Goal: Information Seeking & Learning: Learn about a topic

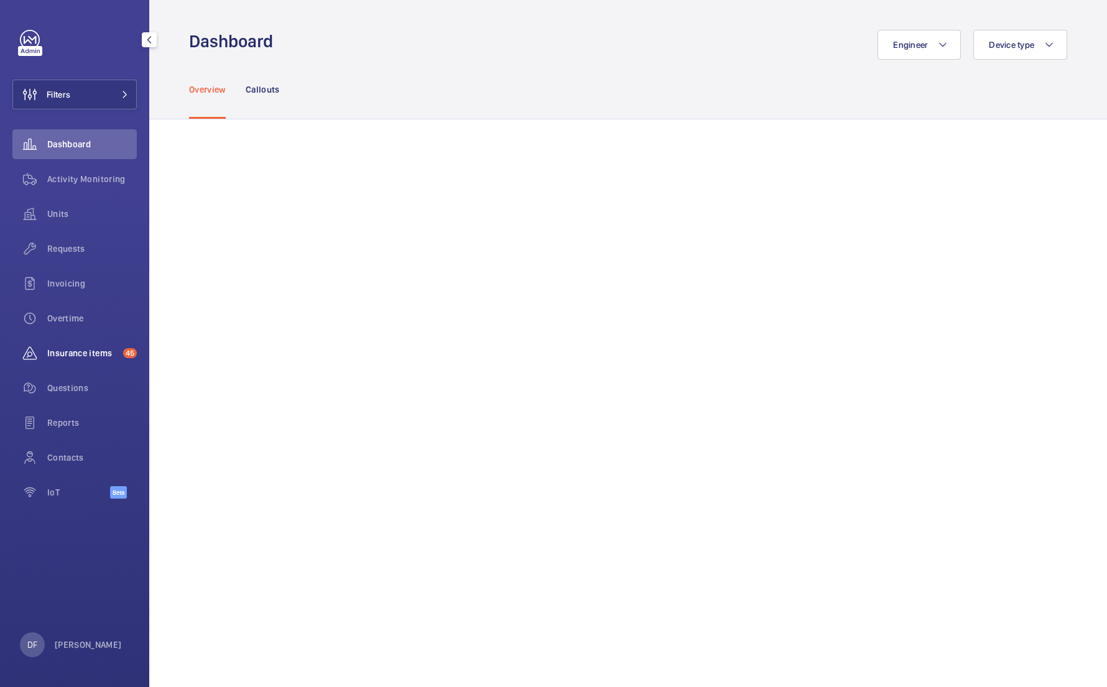
click at [104, 338] on div "Insurance items 45" at bounding box center [74, 353] width 124 height 30
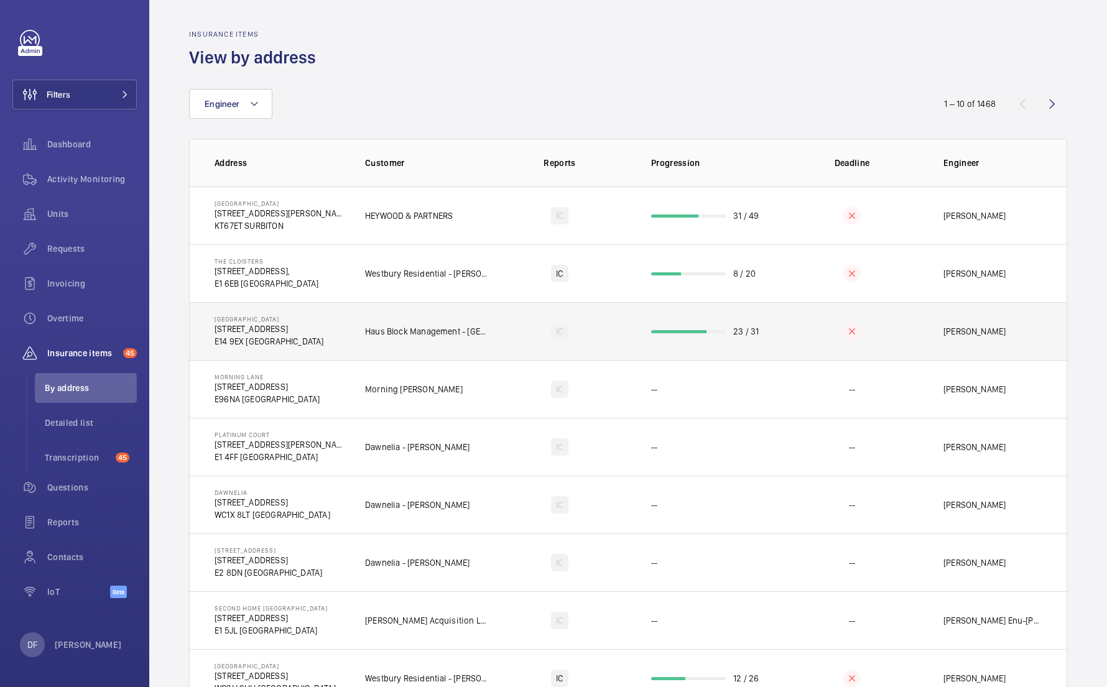
click at [450, 343] on td "Haus Block Management - [GEOGRAPHIC_DATA]" at bounding box center [416, 331] width 143 height 58
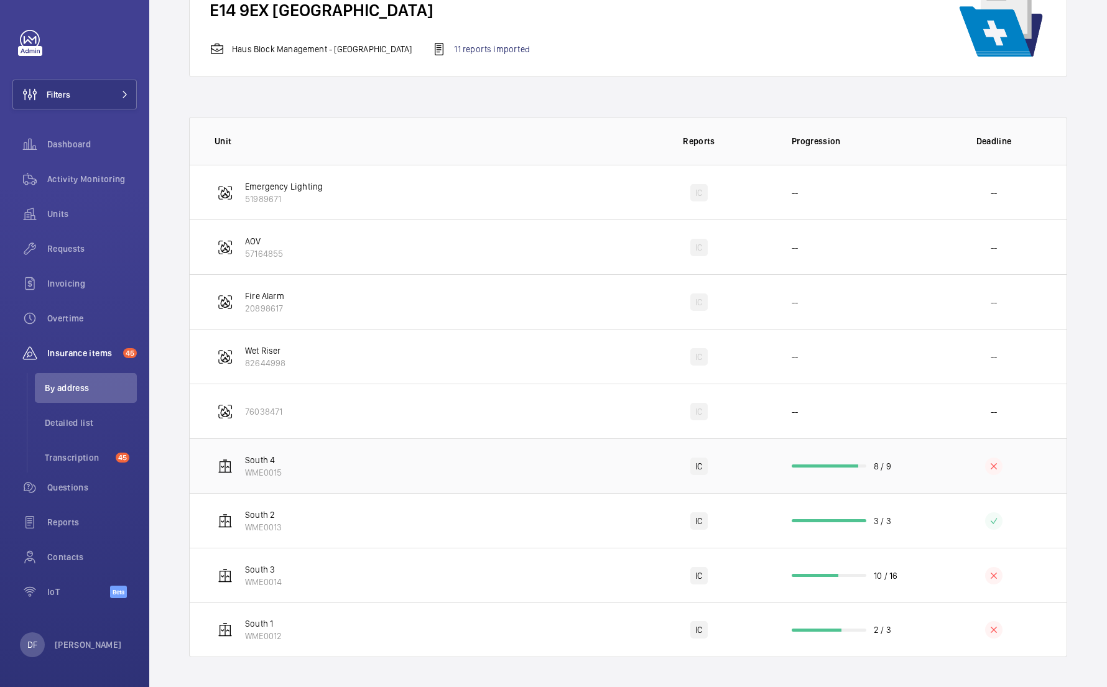
scroll to position [126, 0]
click at [545, 517] on td "South 2 WME0013" at bounding box center [408, 520] width 436 height 55
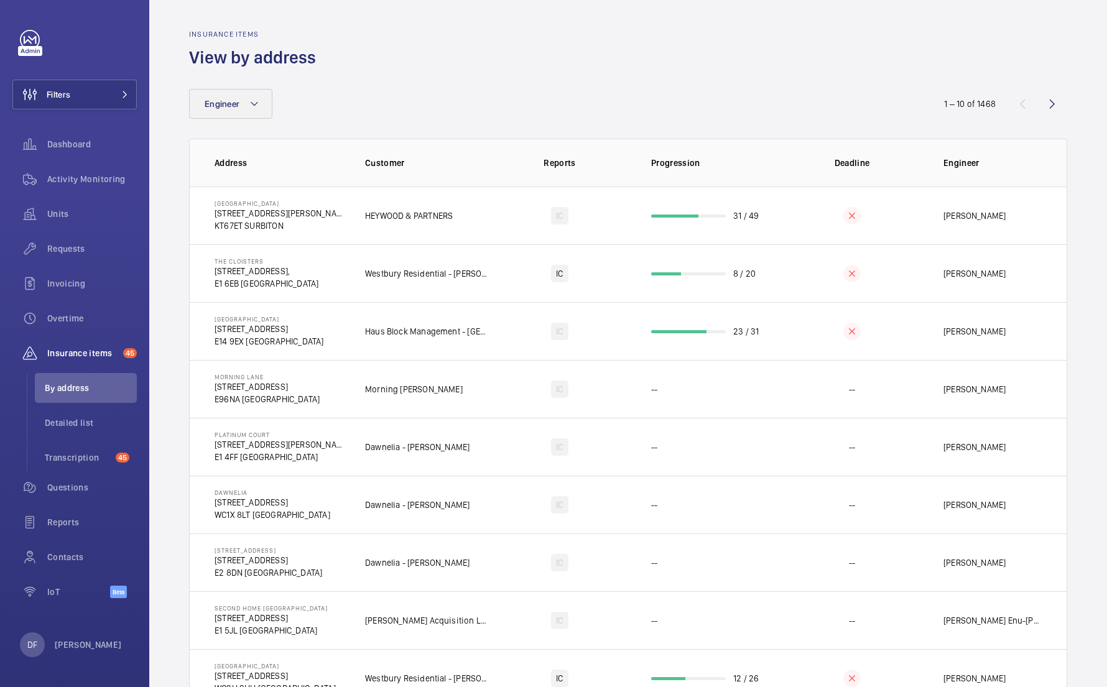
click at [256, 98] on mat-icon at bounding box center [254, 103] width 10 height 15
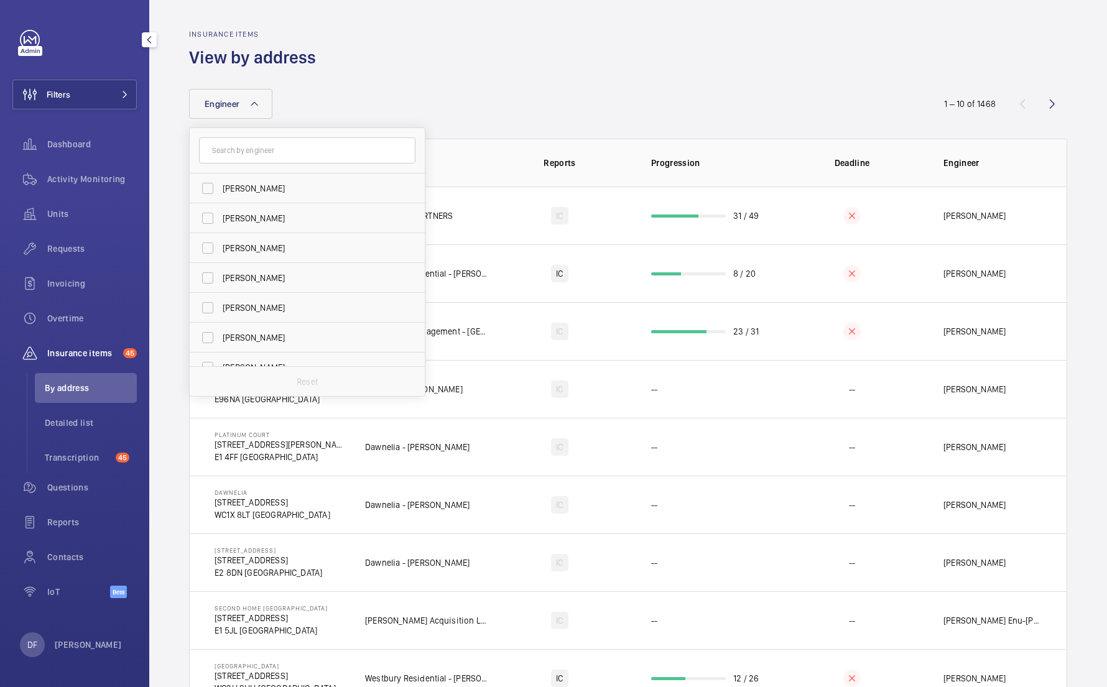
click at [109, 388] on span "By address" at bounding box center [91, 388] width 92 height 12
click at [103, 425] on span "Detailed list" at bounding box center [91, 423] width 92 height 12
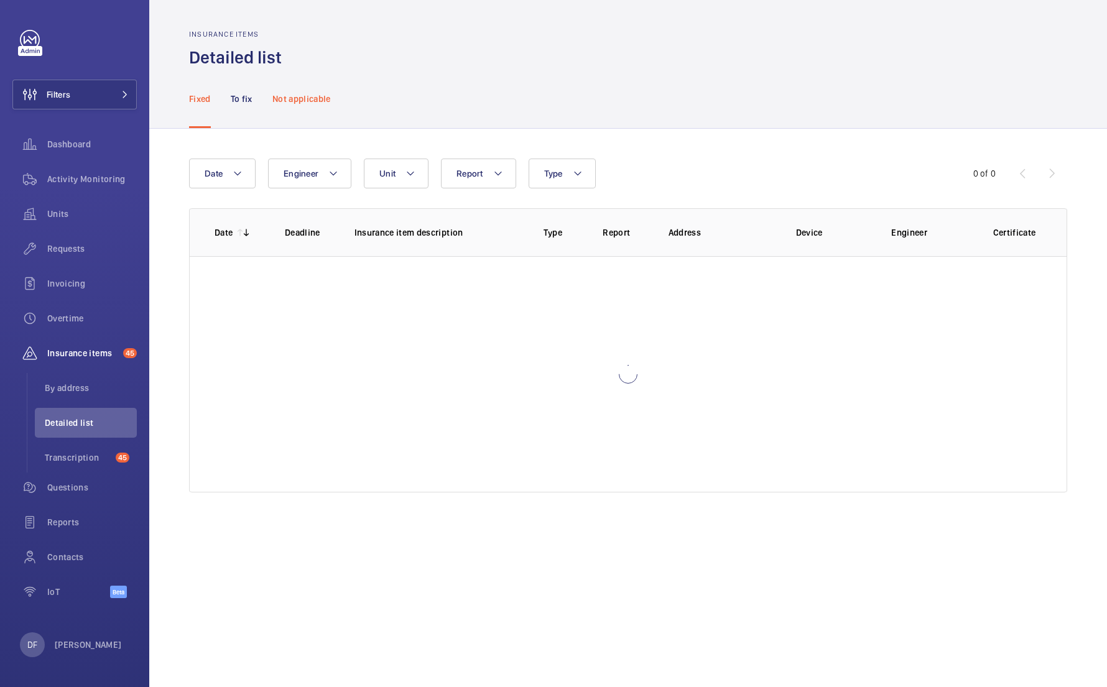
click at [298, 112] on div "Not applicable" at bounding box center [301, 98] width 58 height 59
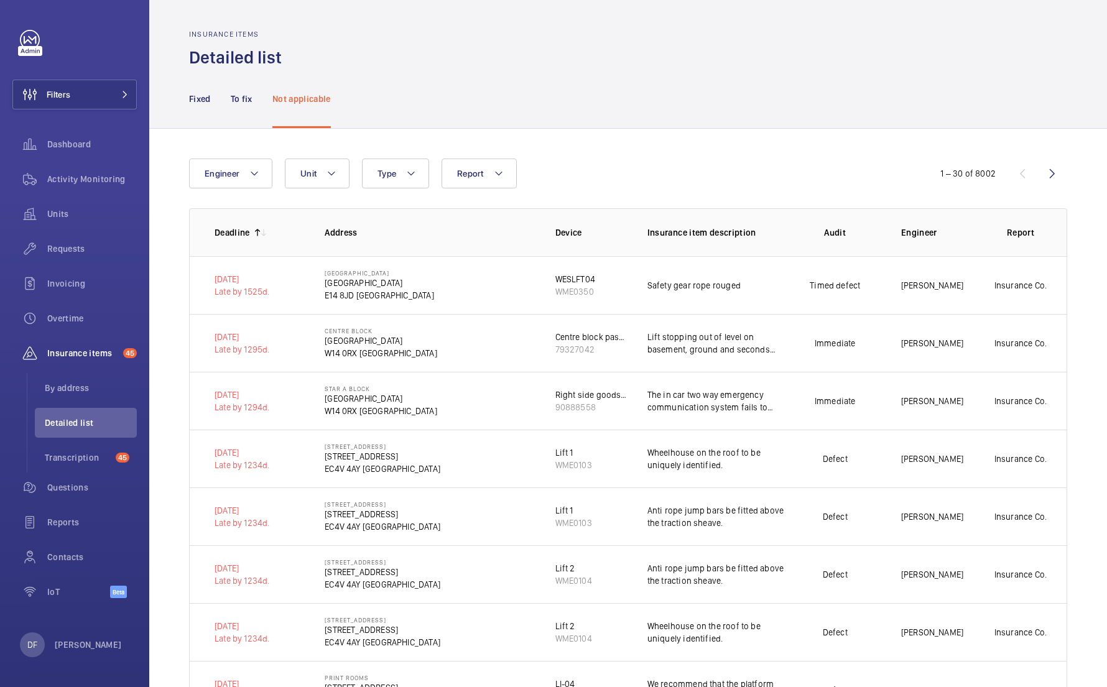
click at [252, 229] on div at bounding box center [259, 233] width 19 height 10
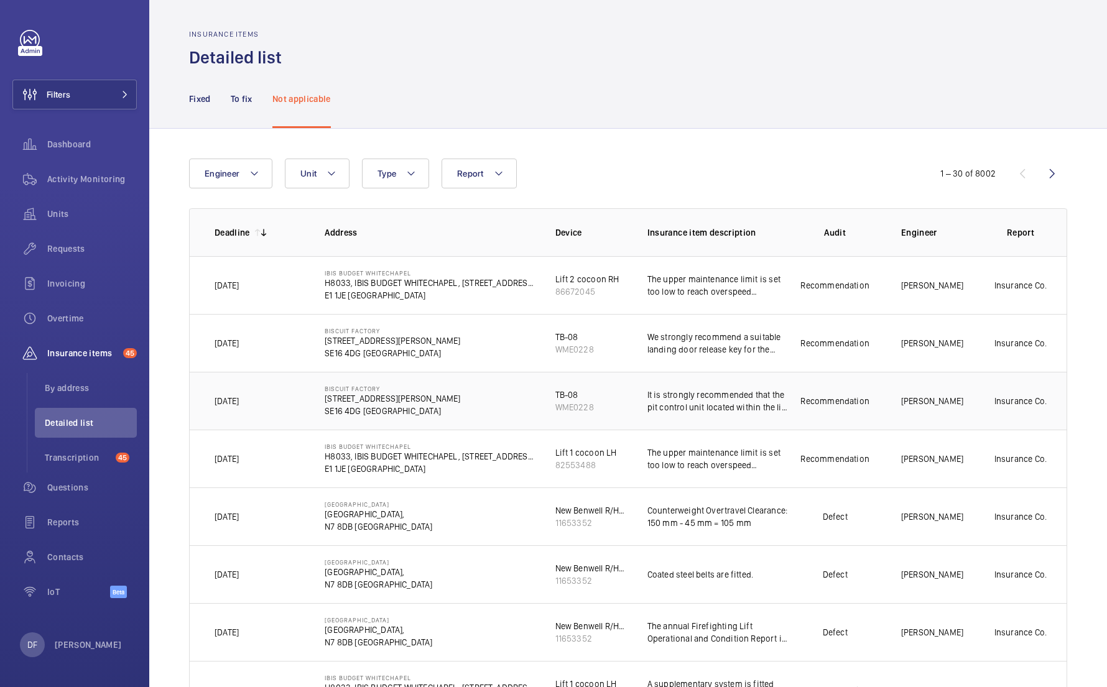
click at [721, 407] on p "It is strongly recommended that the pit control unit located within the lift pi…" at bounding box center [718, 401] width 142 height 25
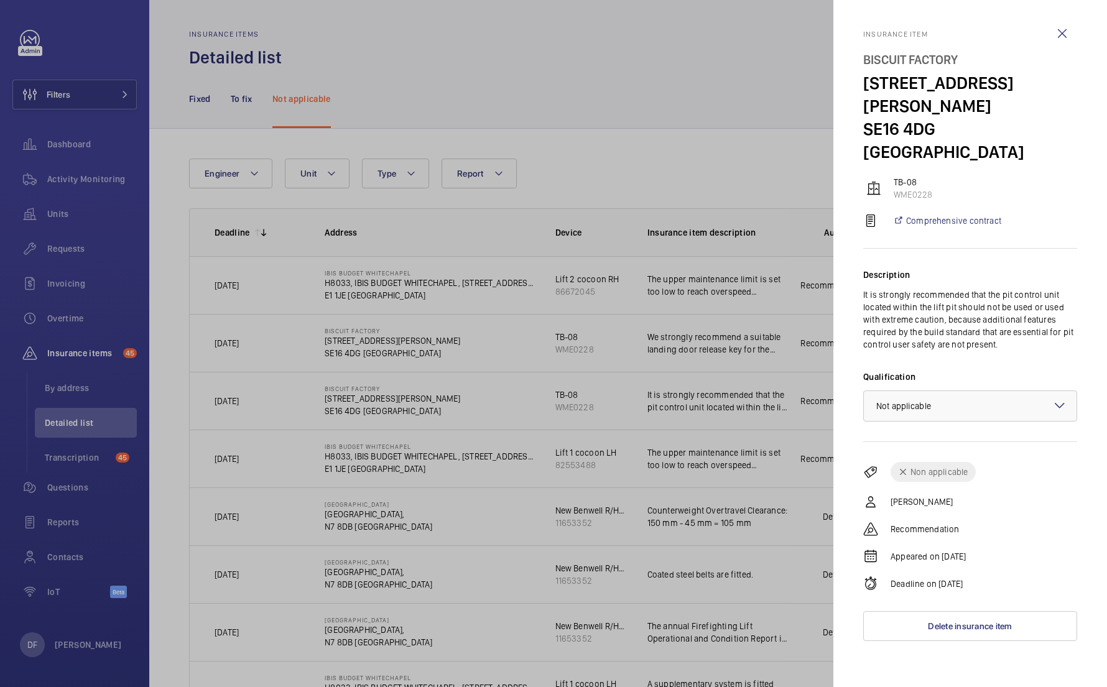
click at [742, 578] on div at bounding box center [553, 343] width 1107 height 687
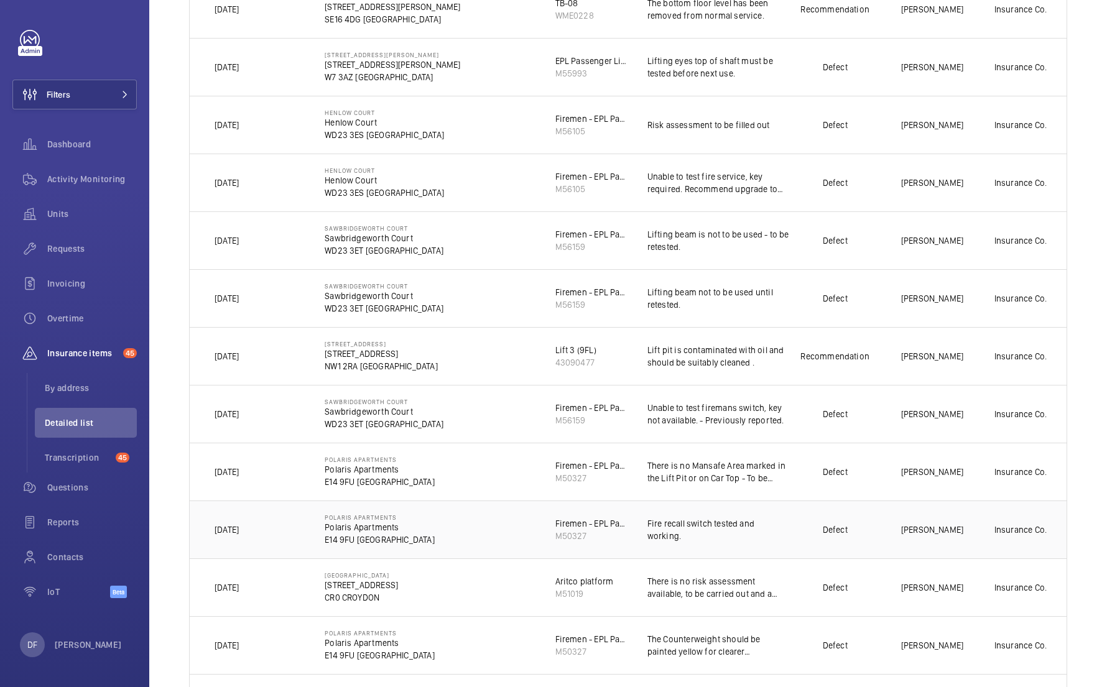
scroll to position [913, 0]
click at [769, 540] on td "Fire recall switch tested and working." at bounding box center [708, 528] width 162 height 58
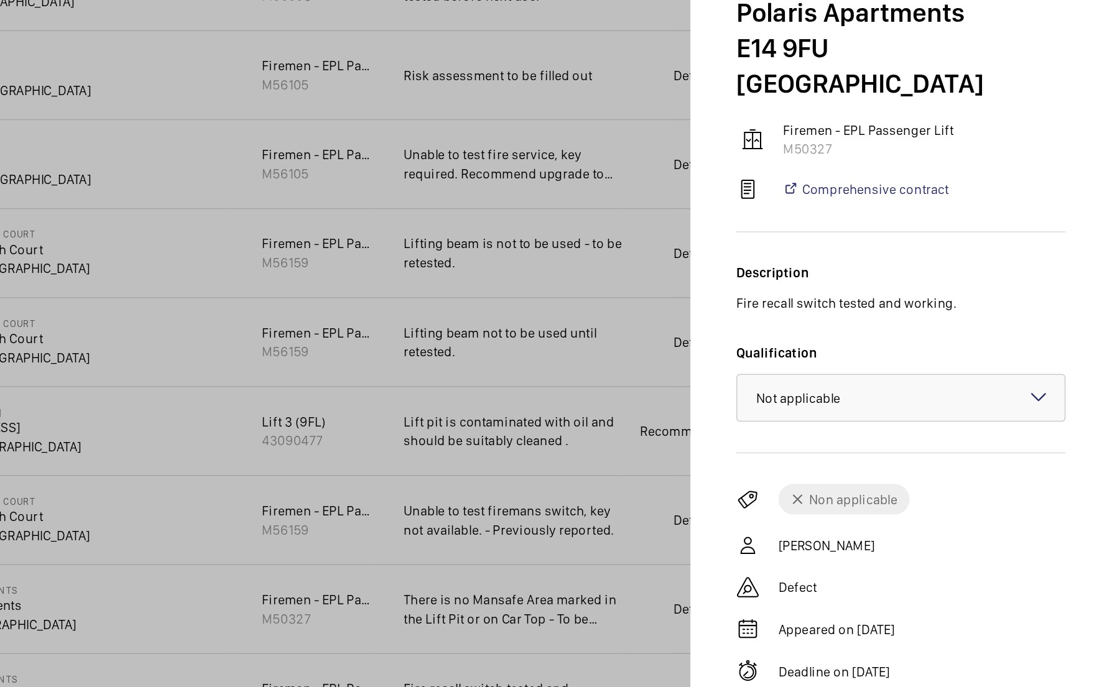
click at [863, 226] on div "Description Fire recall switch tested and working. Qualification × Not applicab…" at bounding box center [970, 298] width 214 height 144
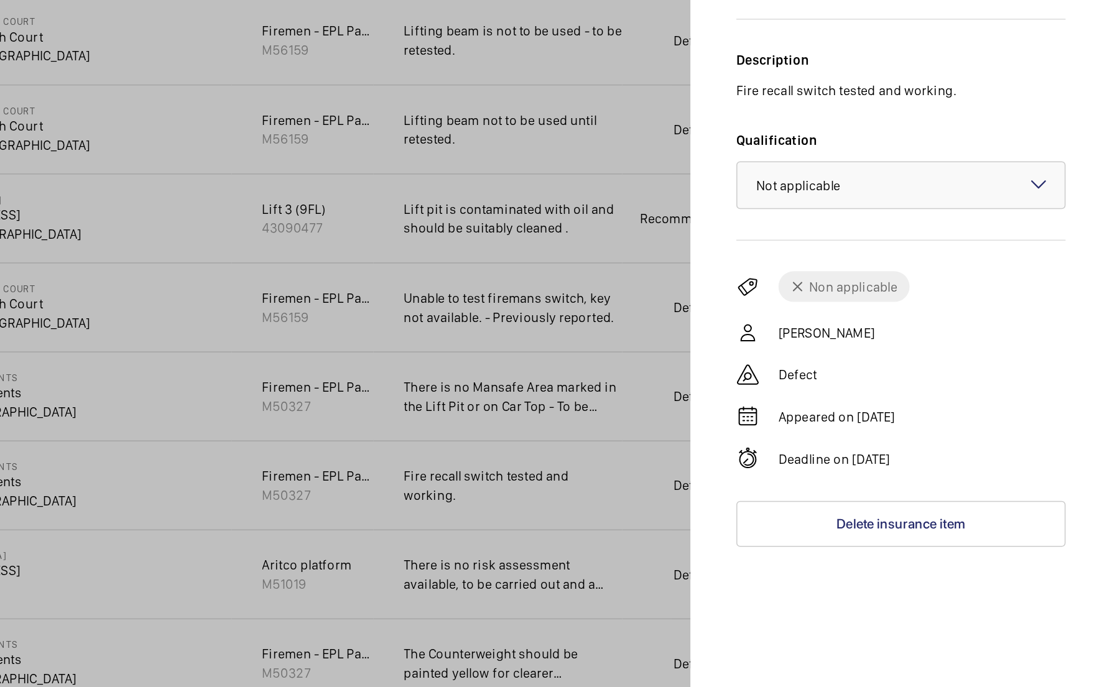
click at [441, 215] on div at bounding box center [553, 343] width 1107 height 687
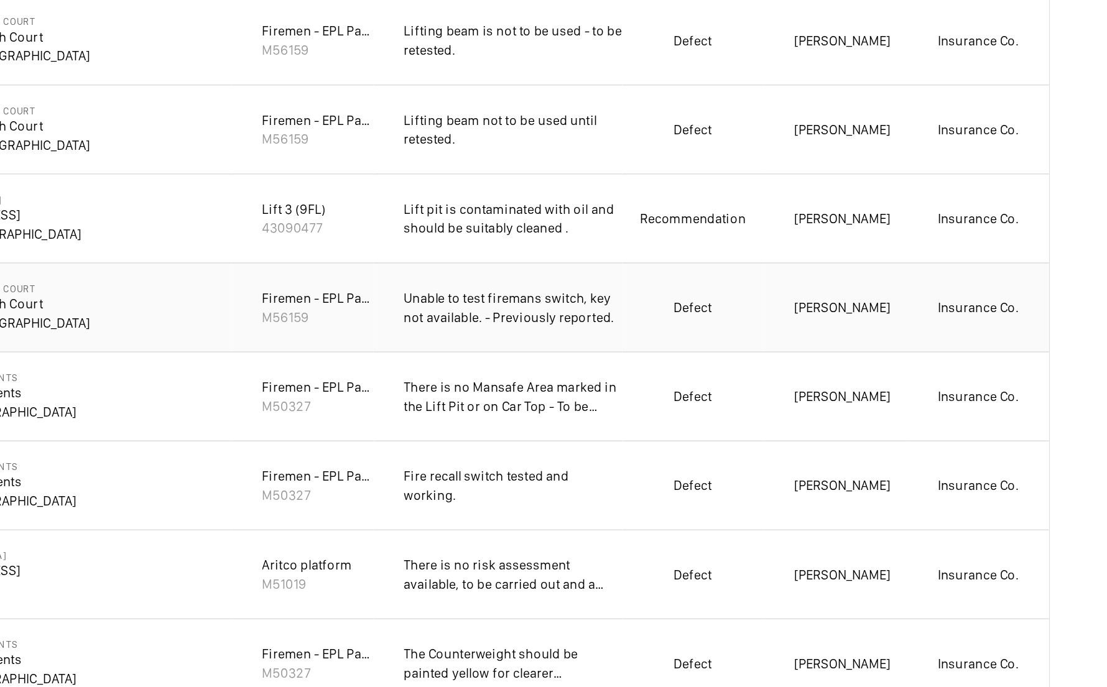
click at [789, 384] on td "Defect" at bounding box center [835, 413] width 92 height 58
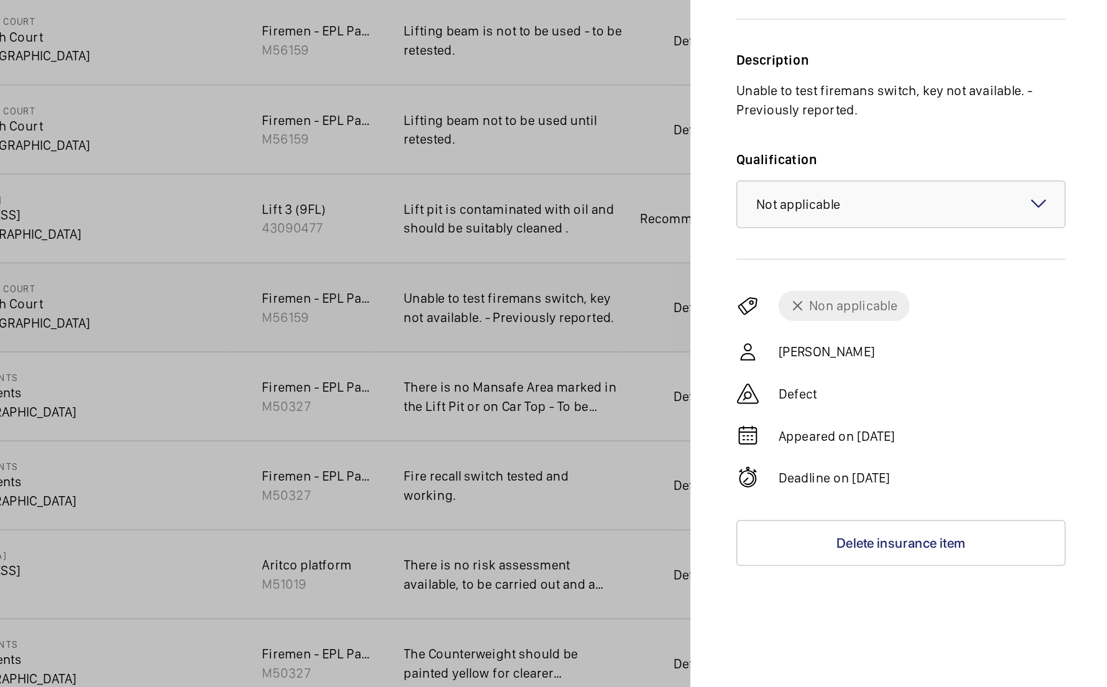
click at [414, 224] on div at bounding box center [553, 343] width 1107 height 687
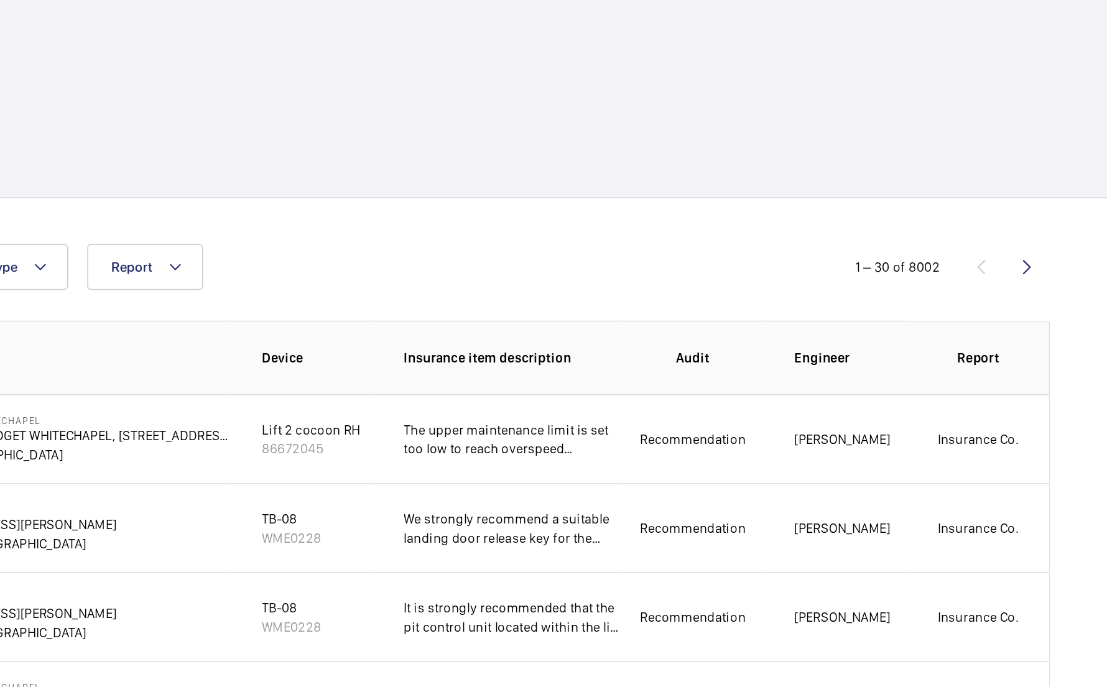
scroll to position [0, 0]
